Goal: Information Seeking & Learning: Learn about a topic

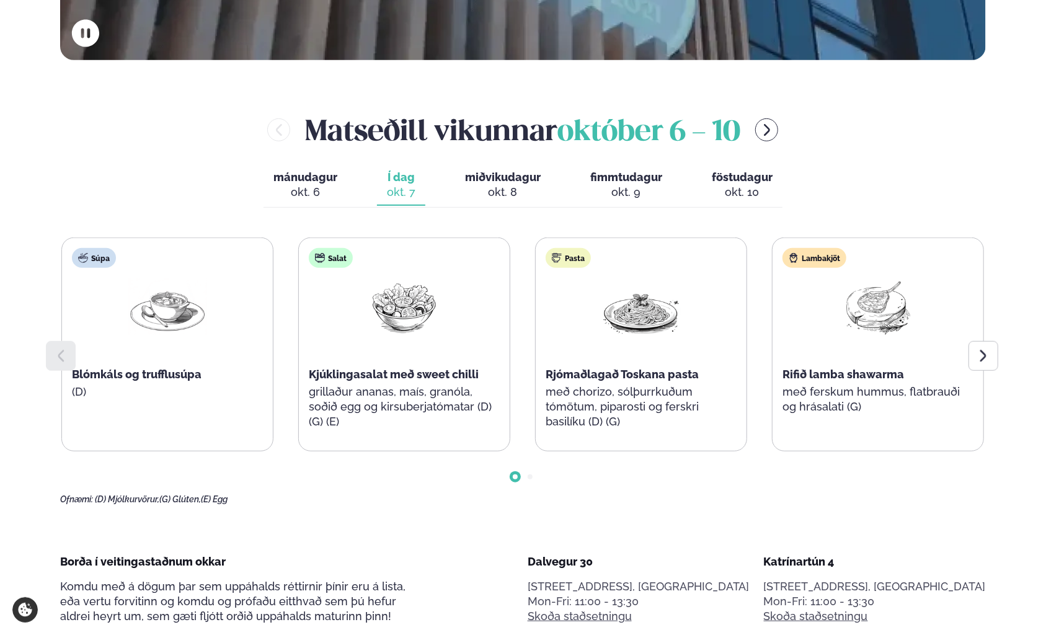
scroll to position [558, 0]
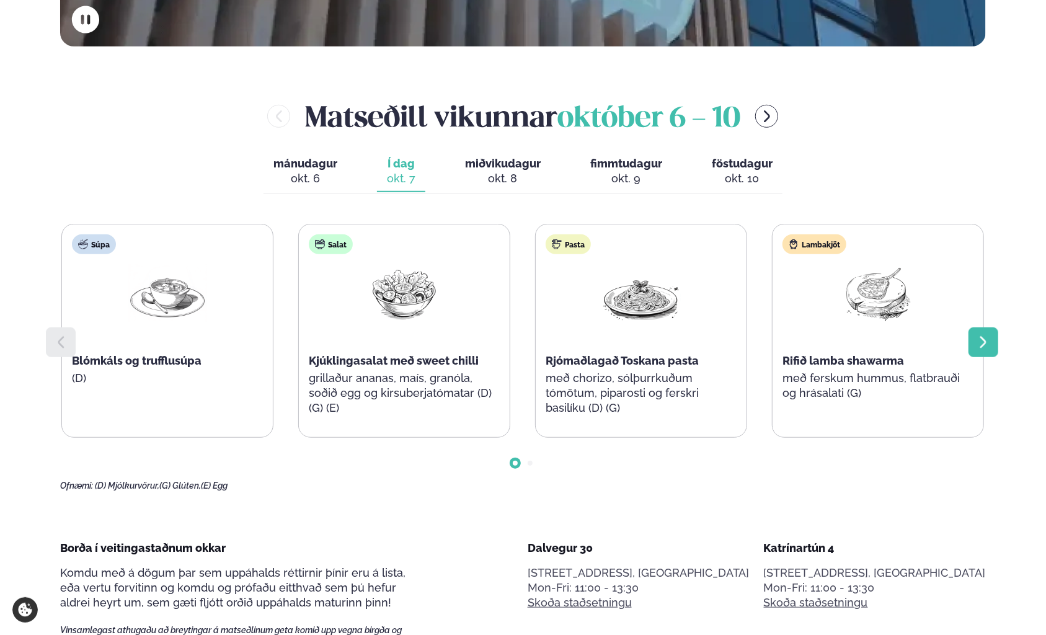
click at [987, 343] on icon at bounding box center [983, 342] width 15 height 15
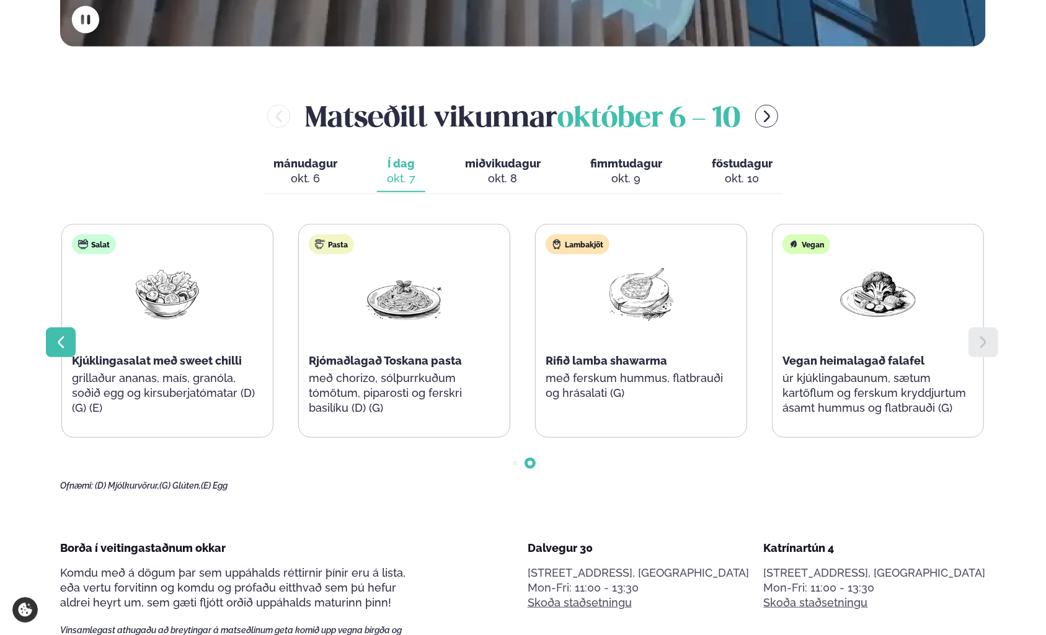
click at [53, 342] on icon at bounding box center [60, 342] width 15 height 15
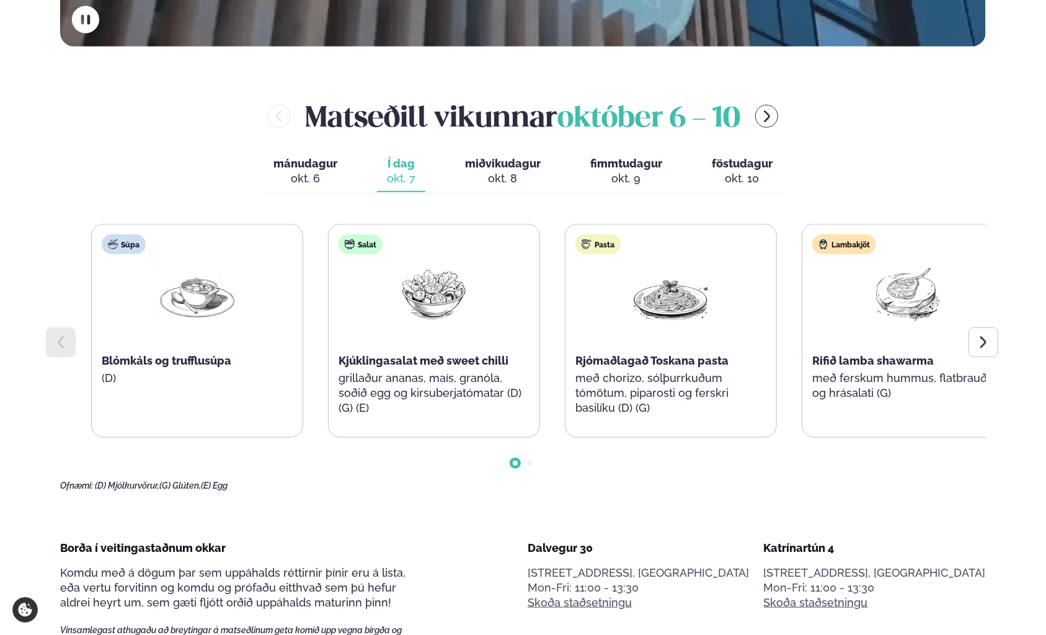
click at [374, 396] on div "Salat Kjúklingasalat með sweet chilli grillaður ananas, maís, granóla, soðið eg…" at bounding box center [434, 330] width 211 height 213
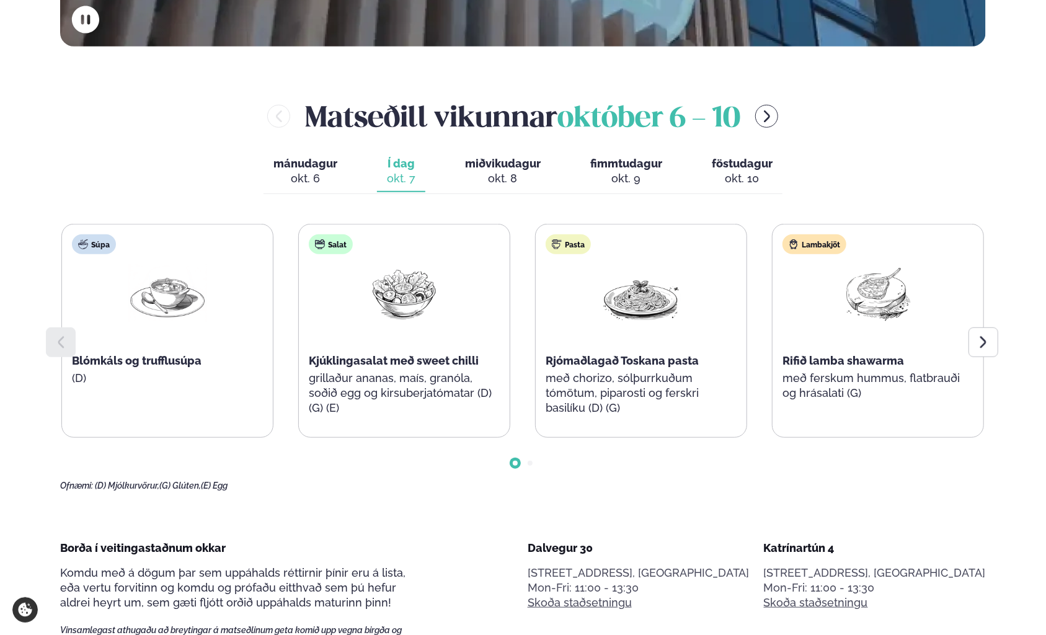
click at [495, 157] on button "miðvikudagur mið. [DATE]" at bounding box center [502, 171] width 95 height 41
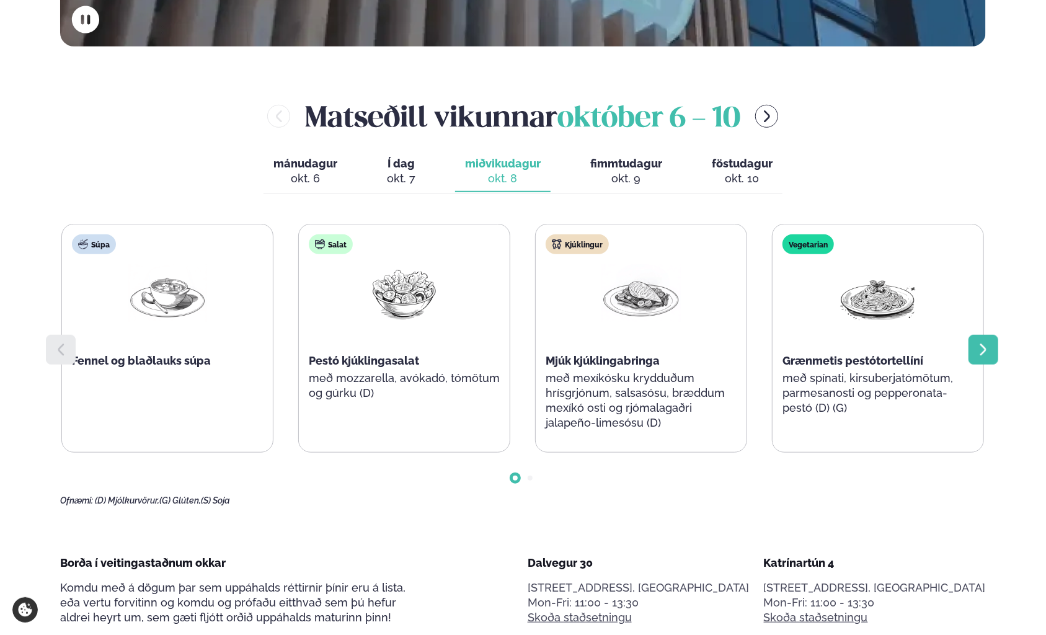
click at [974, 348] on div at bounding box center [983, 350] width 30 height 30
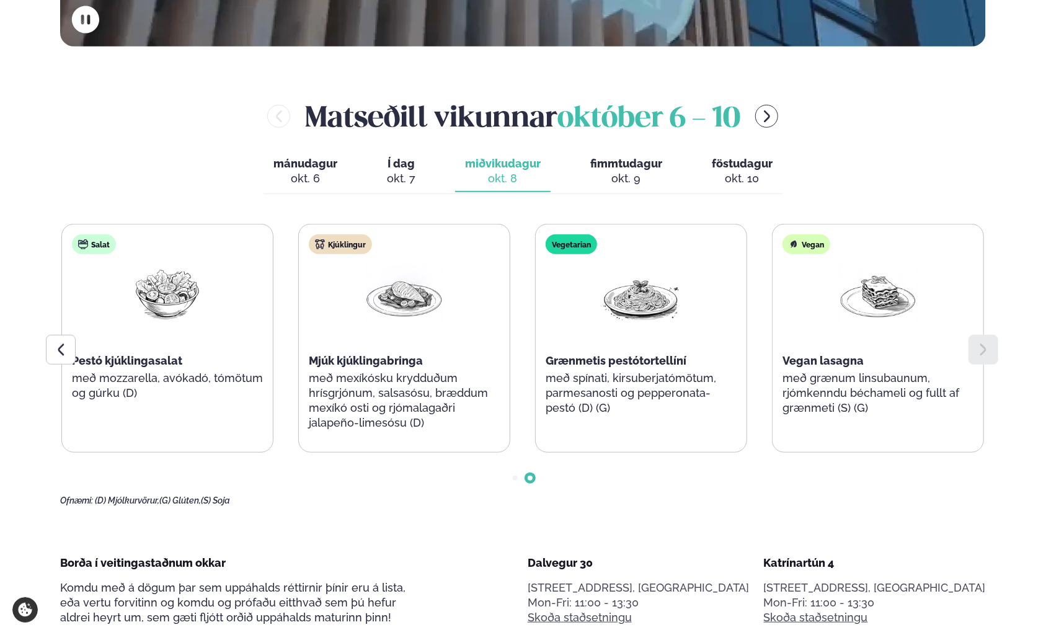
click at [604, 162] on span "fimmtudagur" at bounding box center [626, 163] width 72 height 13
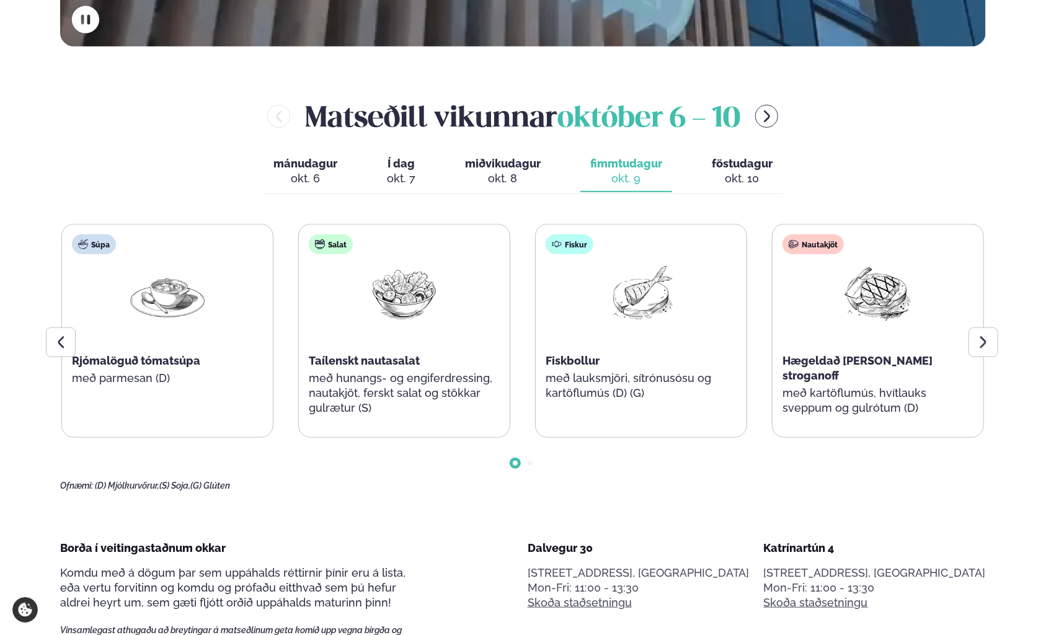
click at [732, 163] on span "föstudagur" at bounding box center [742, 163] width 61 height 13
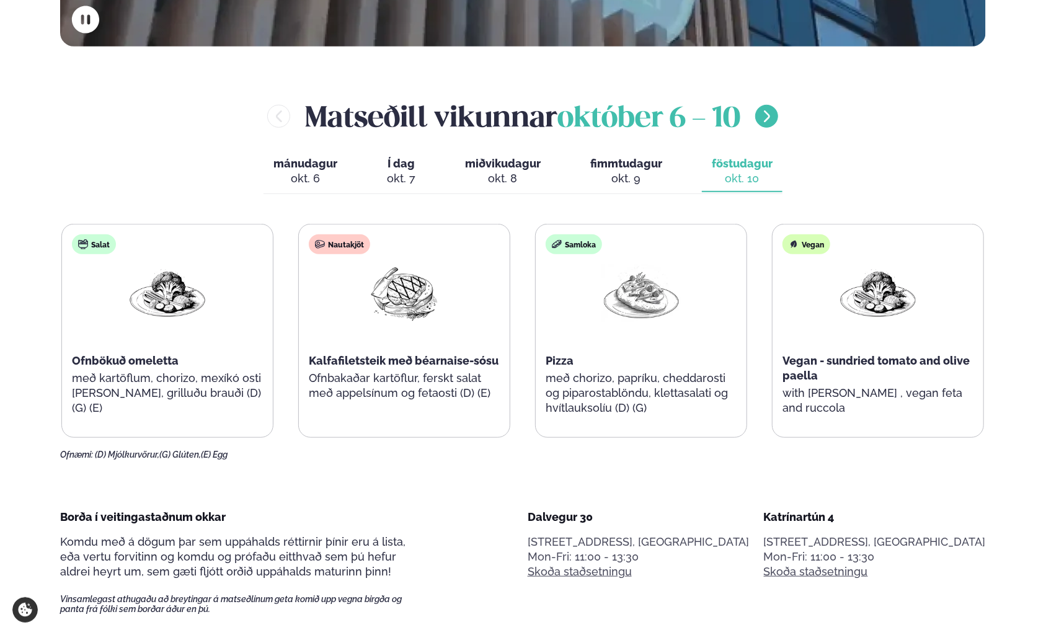
click at [761, 119] on button "menu-btn-right" at bounding box center [766, 116] width 23 height 23
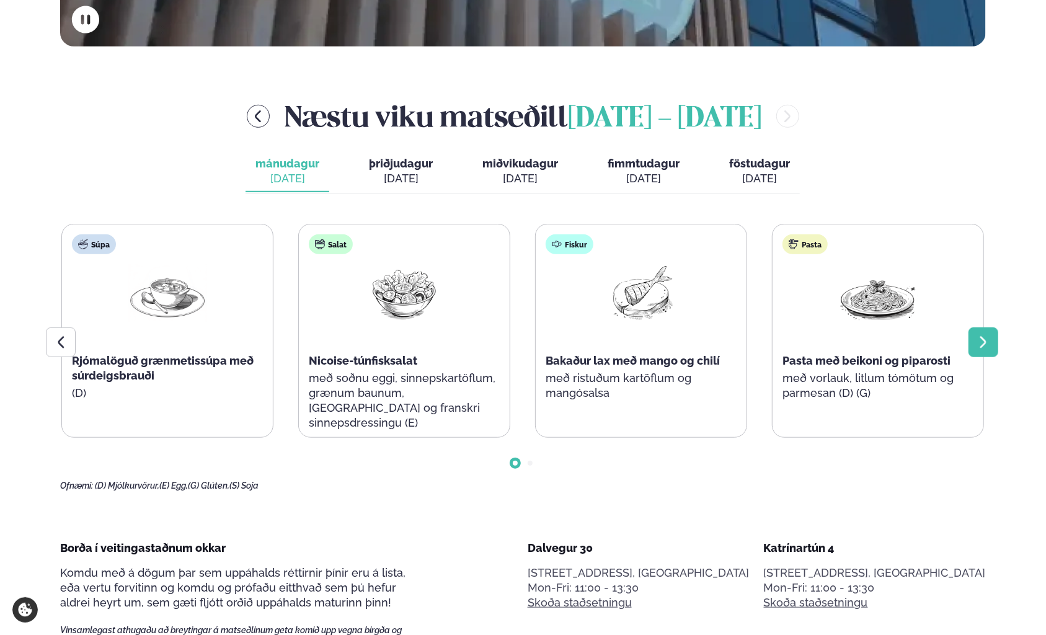
click at [979, 344] on icon at bounding box center [983, 342] width 15 height 15
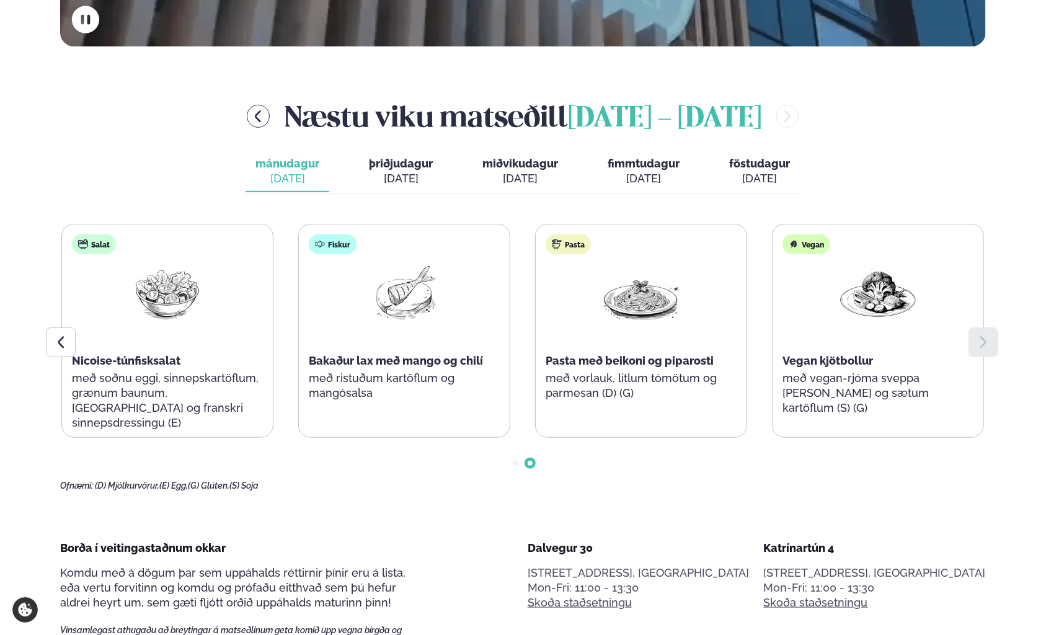
click at [389, 176] on div "[DATE]" at bounding box center [401, 178] width 64 height 15
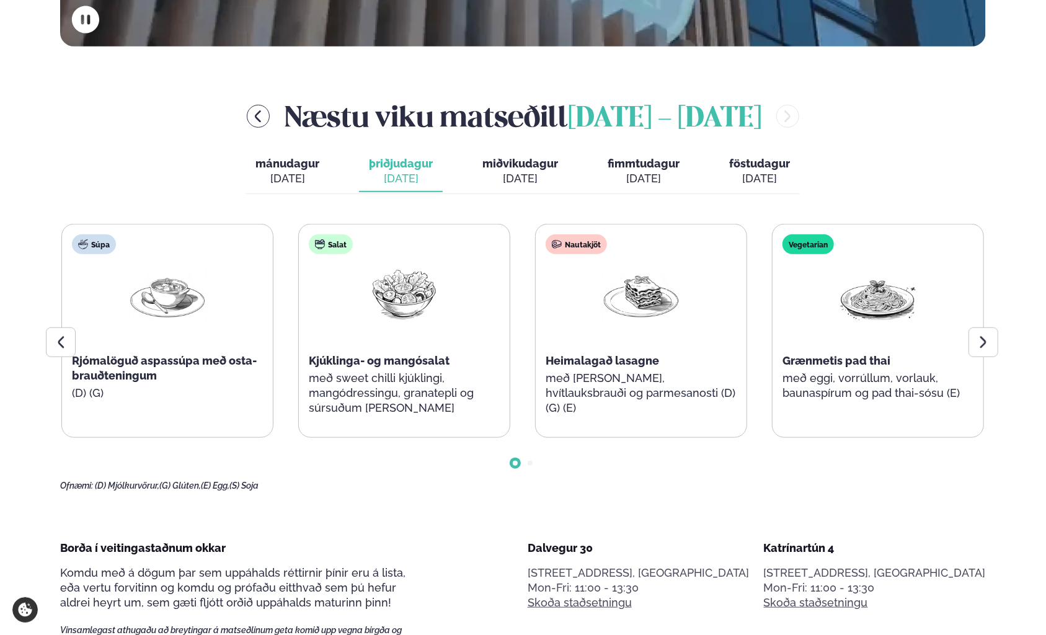
click at [519, 178] on div "[DATE]" at bounding box center [520, 178] width 76 height 15
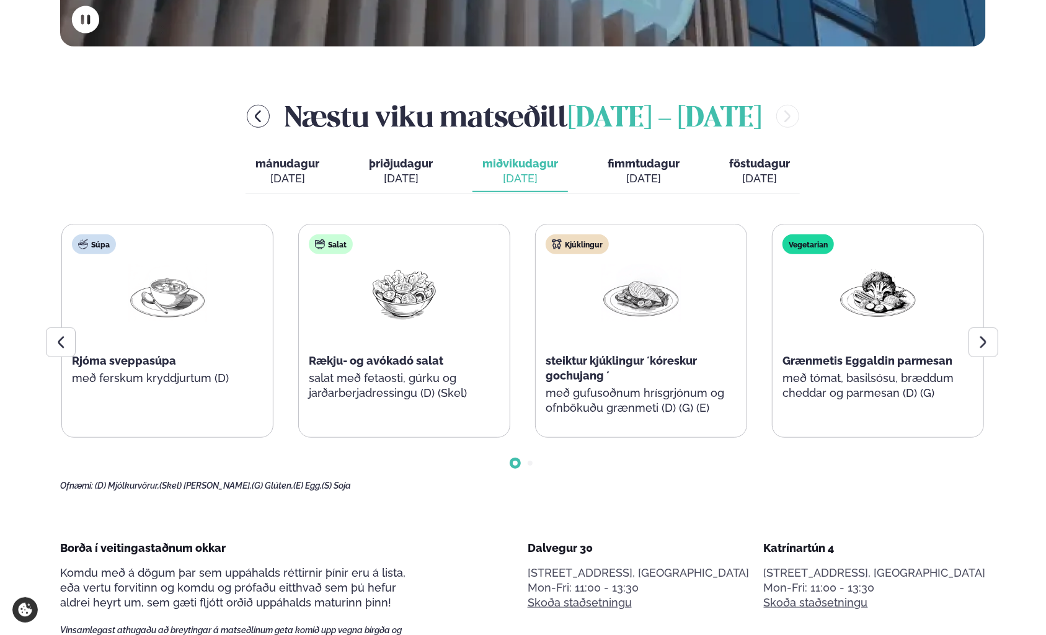
click at [647, 163] on span "fimmtudagur" at bounding box center [643, 163] width 72 height 13
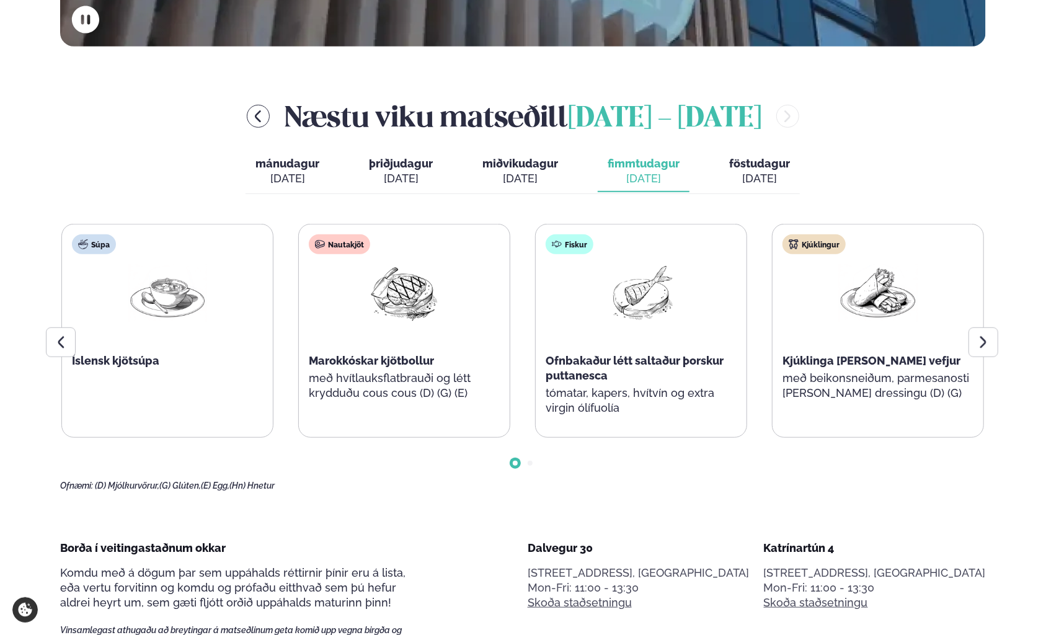
click at [759, 176] on div "[DATE]" at bounding box center [759, 178] width 61 height 15
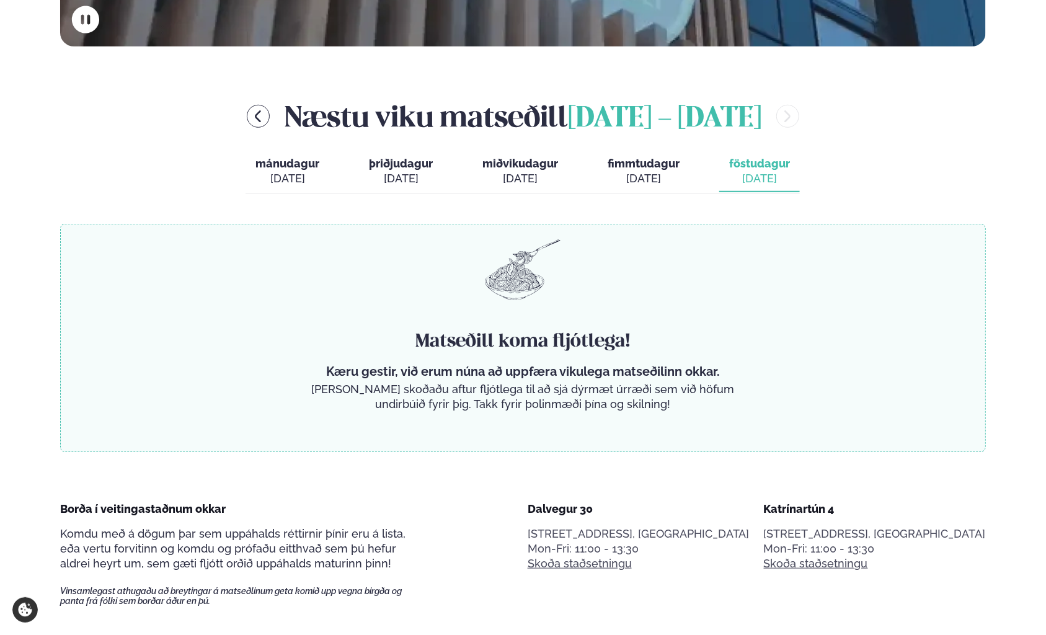
click at [274, 165] on span "mánudagur" at bounding box center [287, 163] width 64 height 13
